Goal: Entertainment & Leisure: Consume media (video, audio)

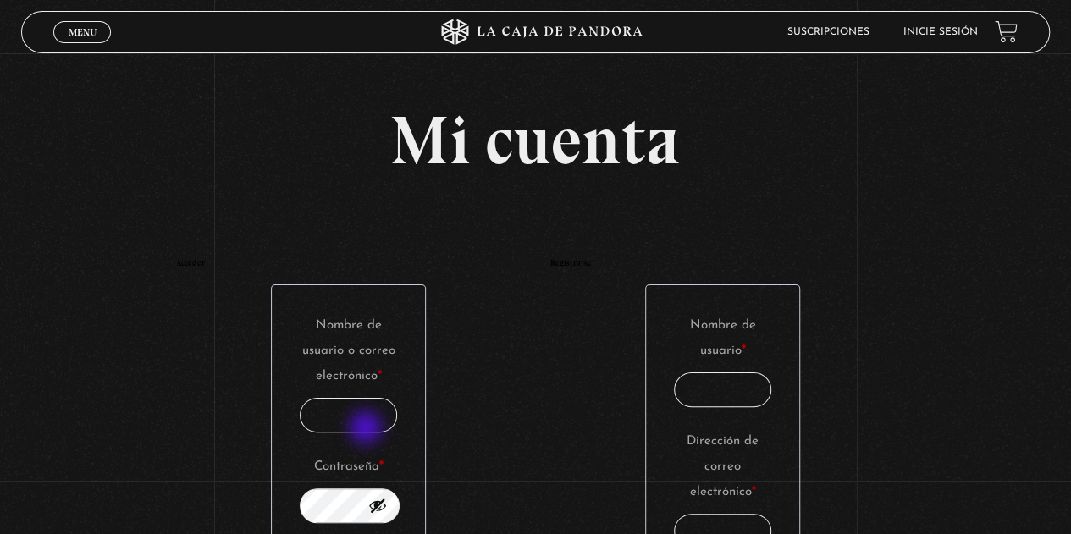
click at [363, 424] on input "Nombre de usuario o correo electrónico * Obligatorio" at bounding box center [349, 415] width 98 height 35
type input "rebeacuna@gmail.com"
click at [387, 504] on button "Mostrar contraseña" at bounding box center [377, 505] width 19 height 19
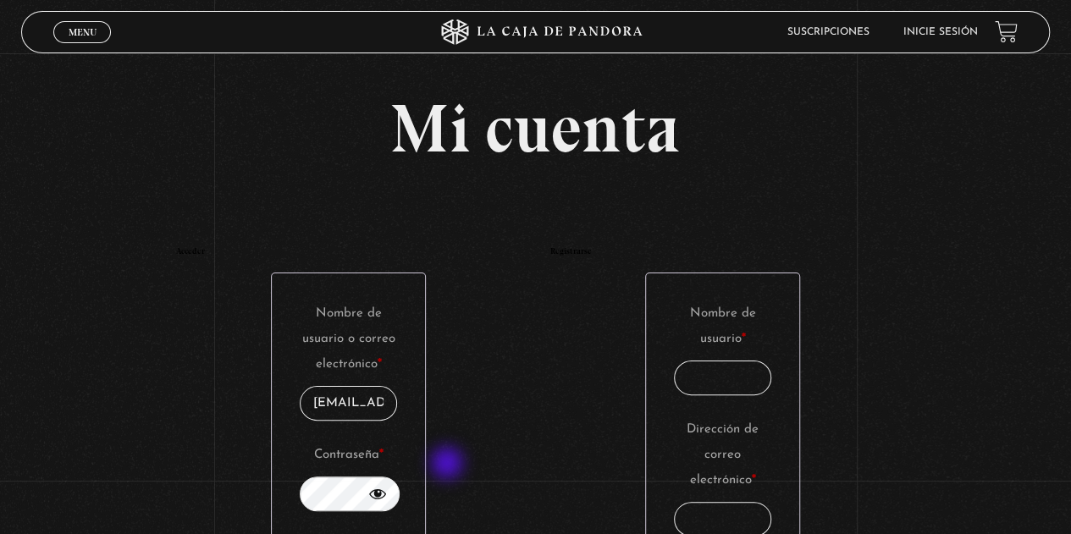
scroll to position [169, 0]
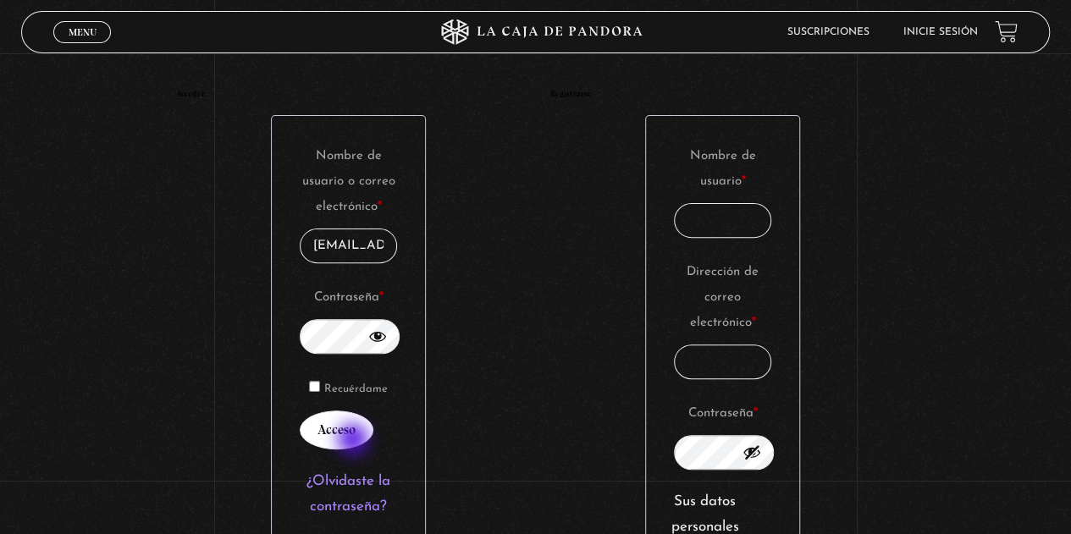
click at [350, 439] on button "Acceso" at bounding box center [337, 429] width 74 height 39
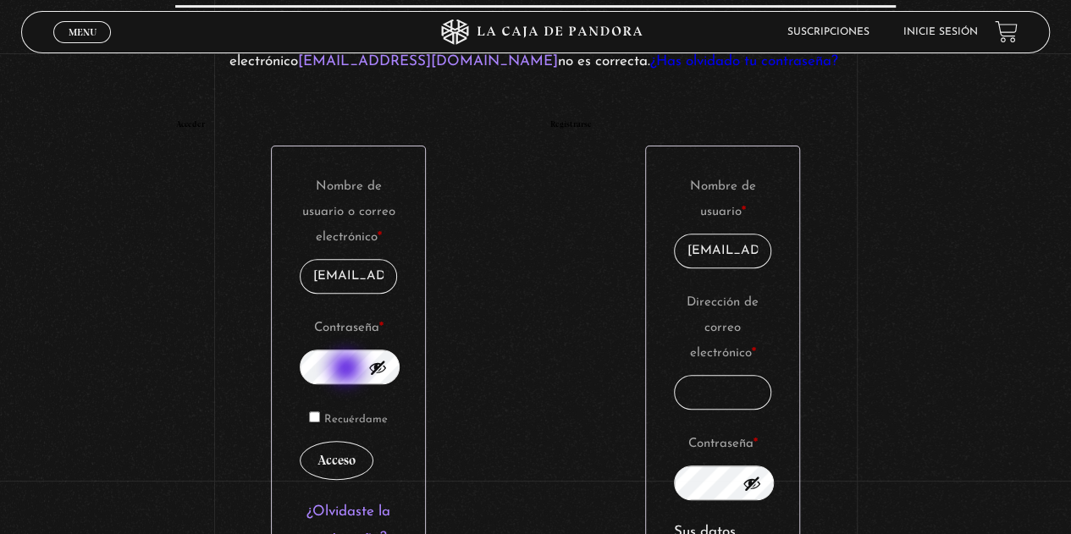
scroll to position [0, 12]
click at [387, 363] on button "Mostrar contraseña" at bounding box center [377, 367] width 19 height 19
click at [350, 454] on button "Acceso" at bounding box center [337, 460] width 74 height 39
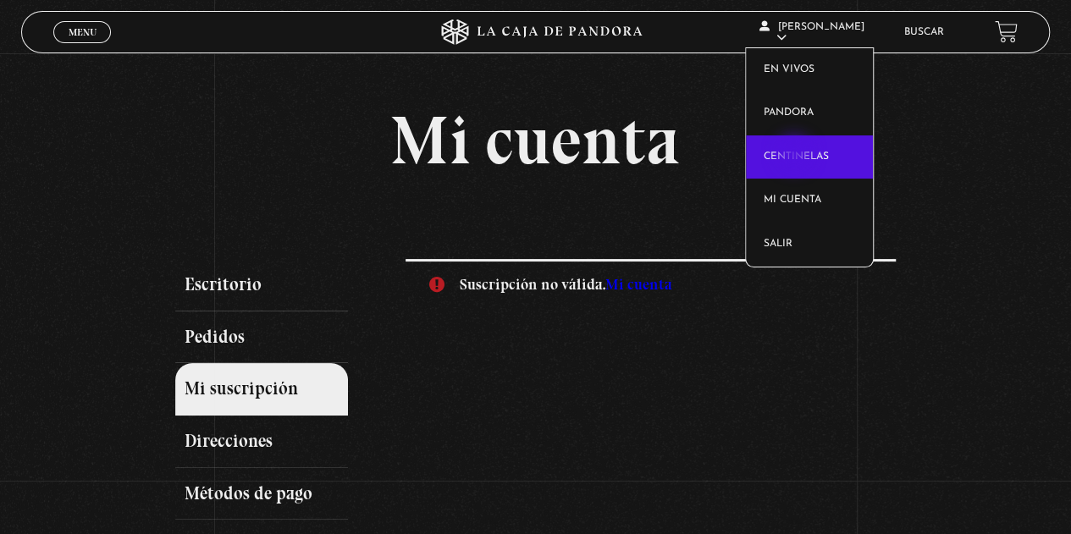
click at [795, 155] on link "Centinelas" at bounding box center [809, 157] width 127 height 44
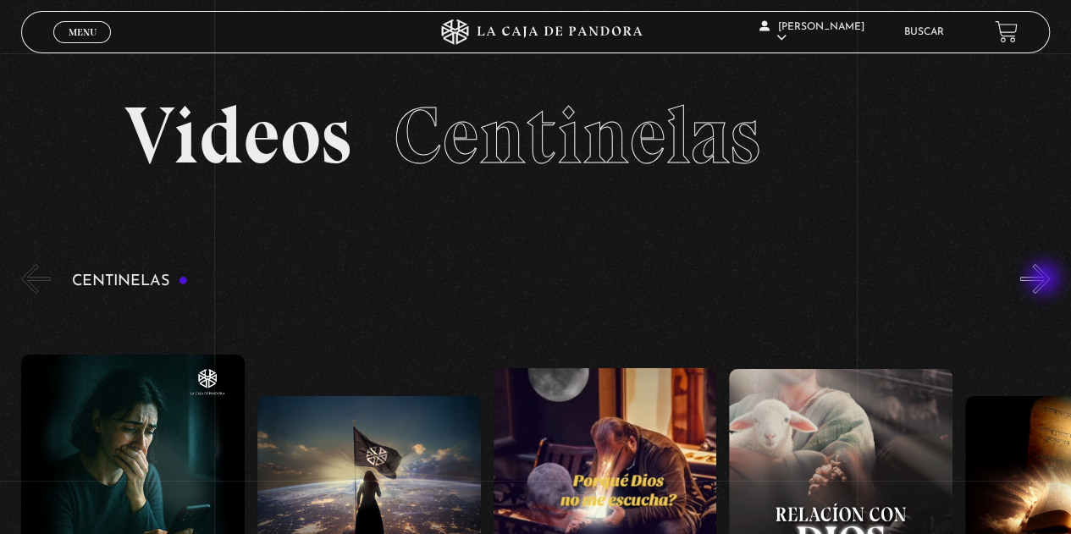
click at [1045, 280] on button "»" at bounding box center [1035, 279] width 30 height 30
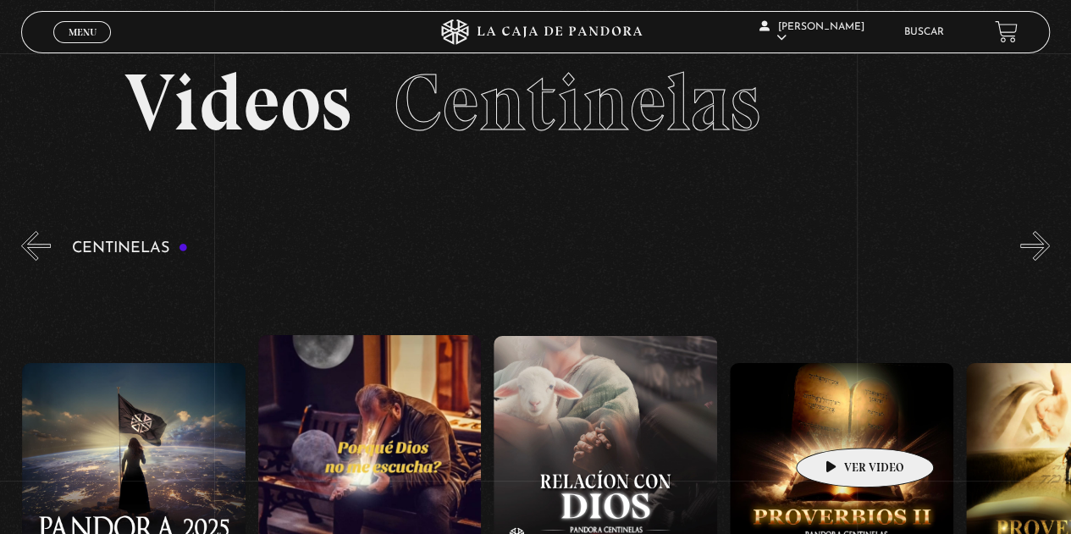
scroll to position [85, 0]
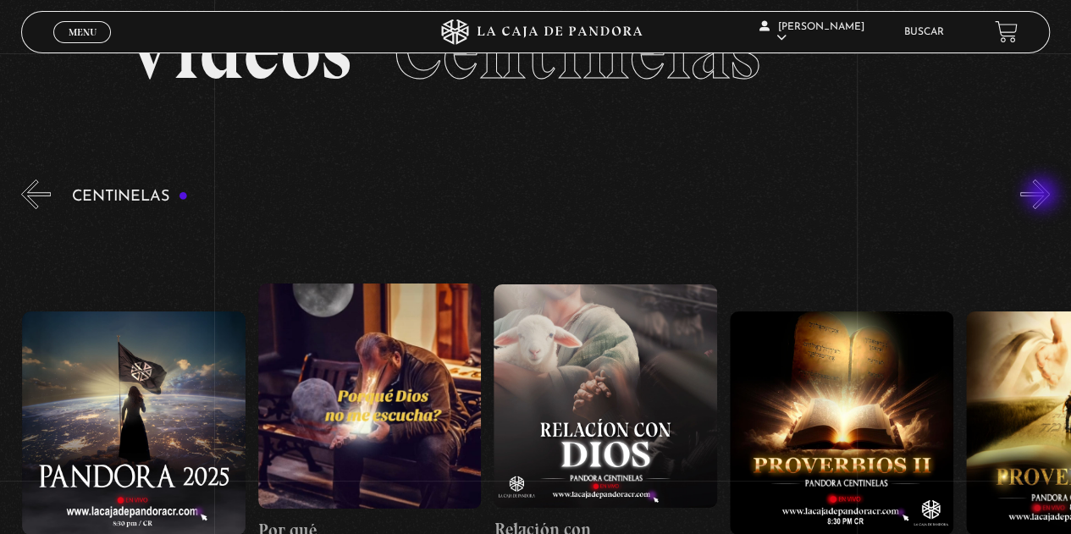
click at [1043, 195] on button "»" at bounding box center [1035, 194] width 30 height 30
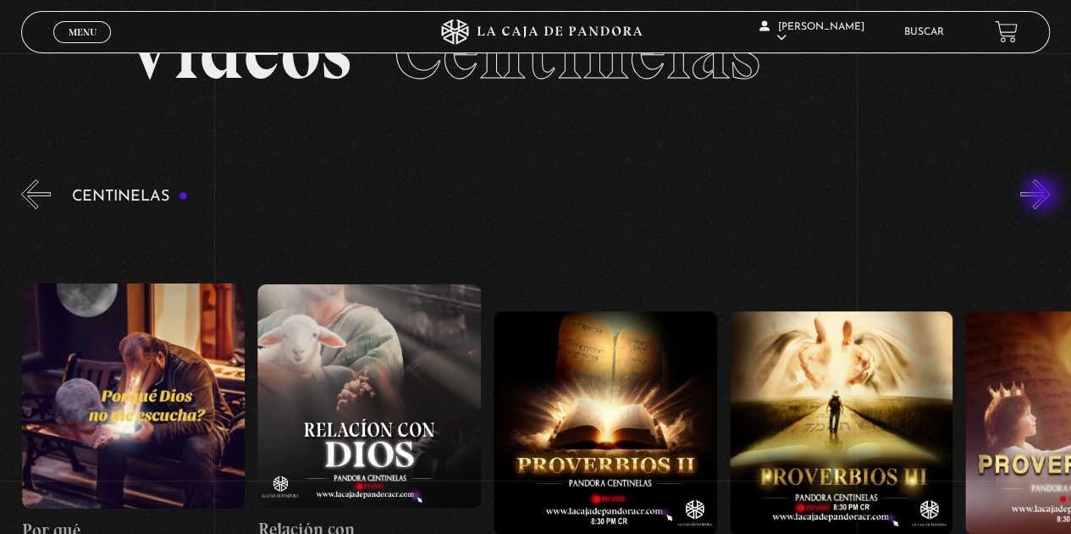
click at [1043, 195] on button "»" at bounding box center [1035, 194] width 30 height 30
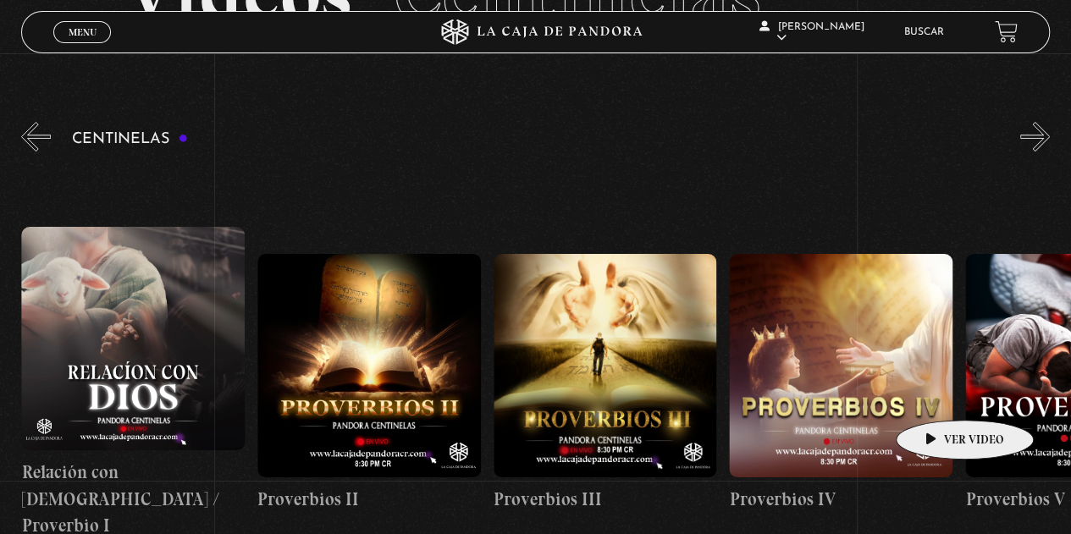
scroll to position [169, 0]
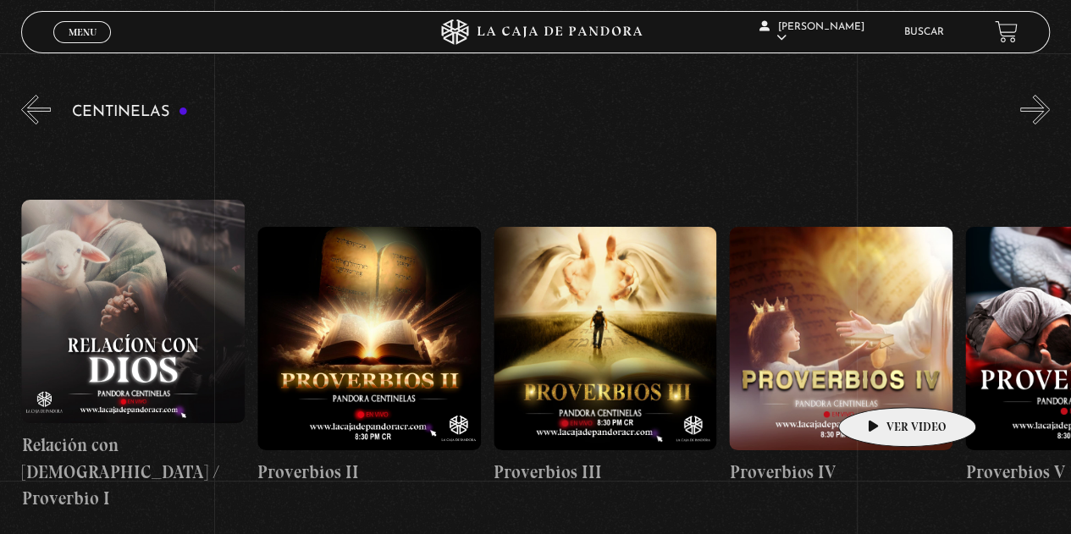
click at [880, 382] on figure at bounding box center [840, 338] width 223 height 223
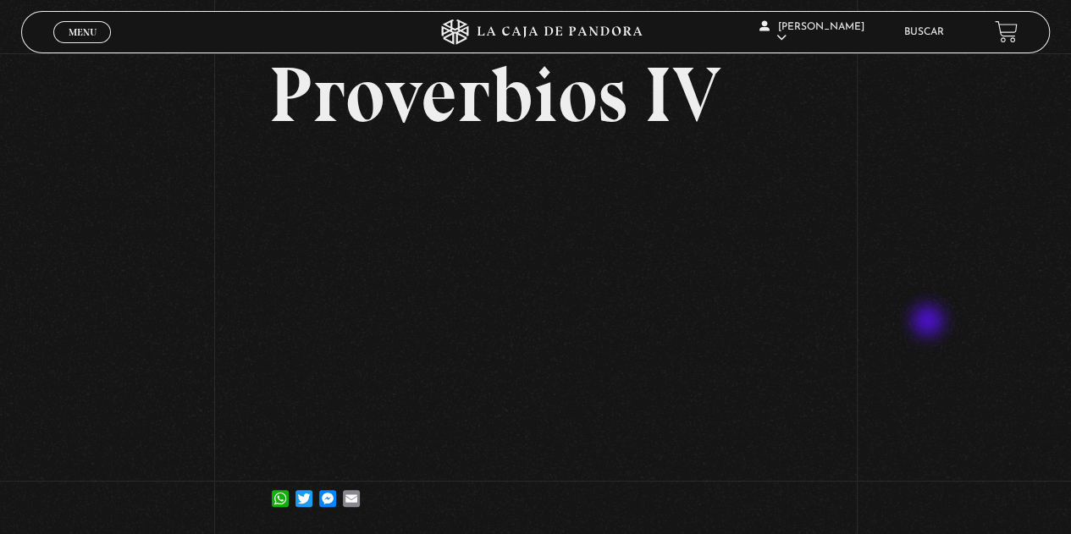
scroll to position [169, 0]
